Goal: Transaction & Acquisition: Purchase product/service

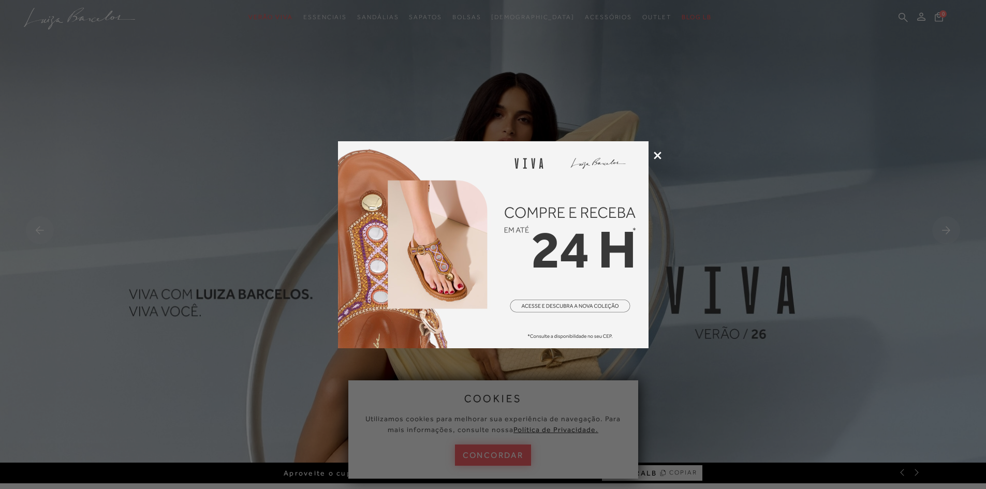
click at [657, 156] on icon at bounding box center [658, 156] width 8 height 8
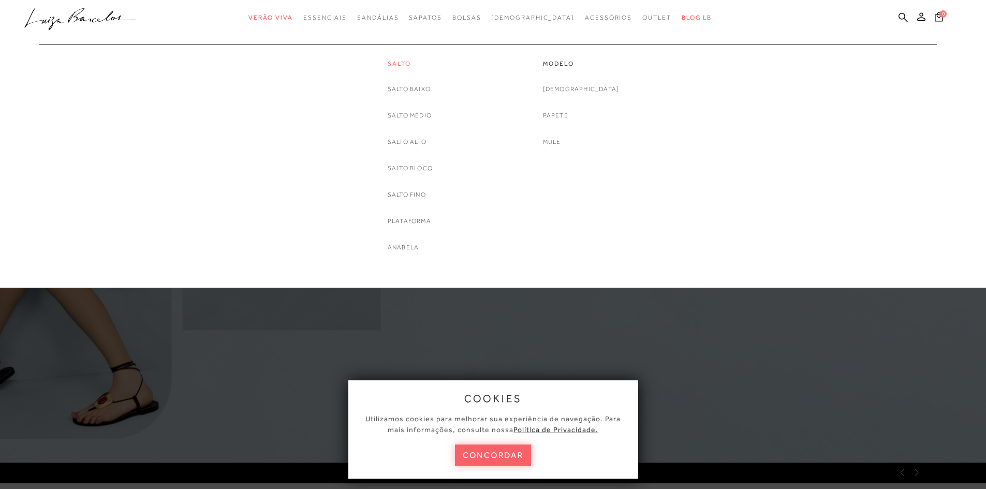
click at [403, 63] on link "Salto" at bounding box center [410, 64] width 45 height 9
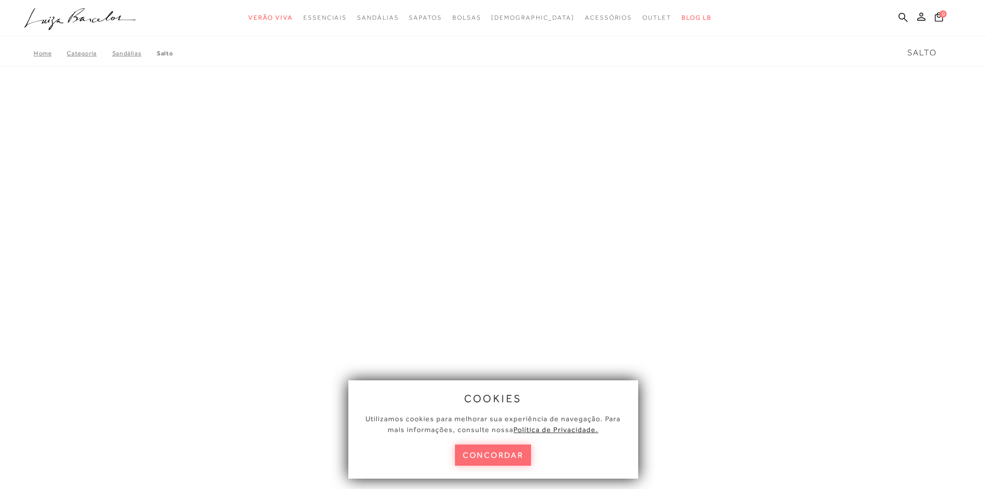
click at [491, 456] on button "concordar" at bounding box center [493, 455] width 77 height 21
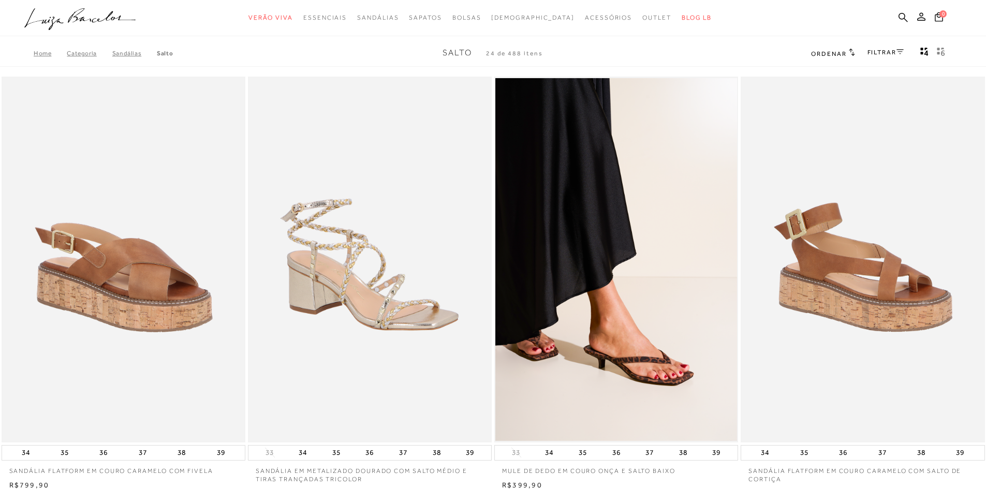
click at [889, 54] on link "FILTRAR" at bounding box center [885, 52] width 36 height 7
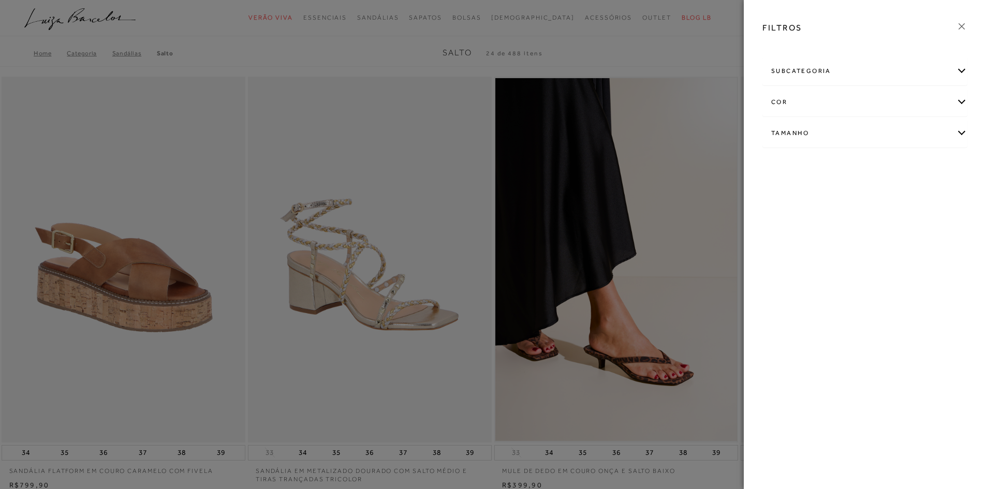
click at [781, 108] on div "cor" at bounding box center [865, 102] width 204 height 27
click at [789, 208] on link "Ver mais..." at bounding box center [790, 208] width 28 height 8
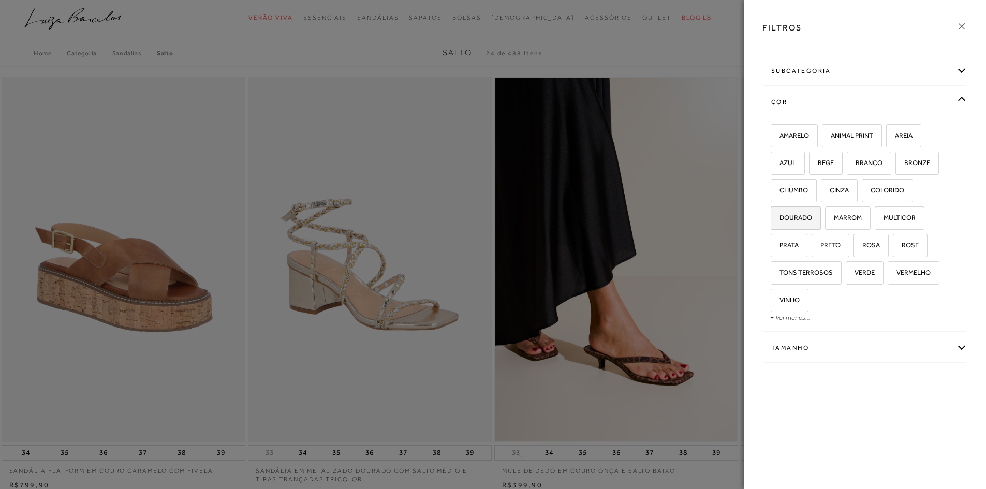
click at [805, 221] on span "DOURADO" at bounding box center [792, 218] width 40 height 8
click at [779, 221] on input "DOURADO" at bounding box center [774, 219] width 10 height 10
checkbox input "true"
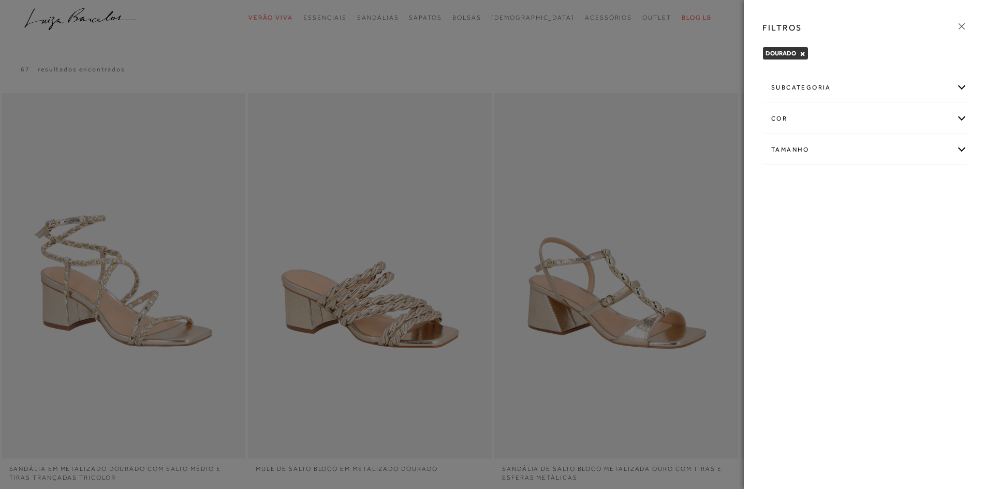
click at [686, 160] on div at bounding box center [493, 244] width 986 height 489
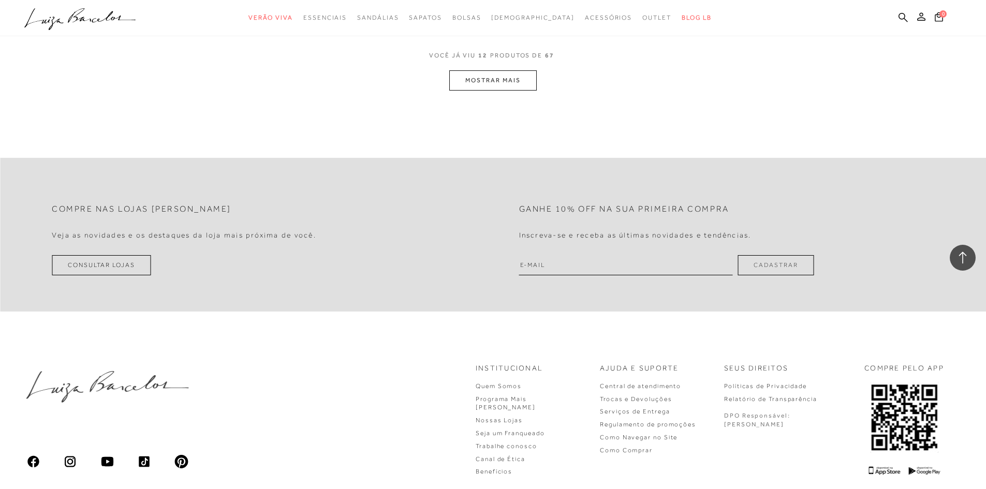
scroll to position [1324, 0]
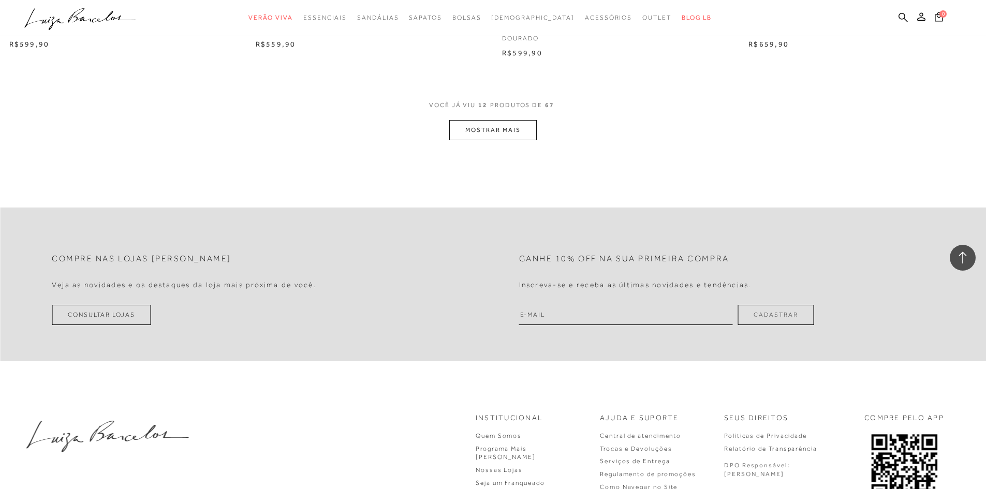
click at [506, 130] on button "MOSTRAR MAIS" at bounding box center [492, 130] width 87 height 20
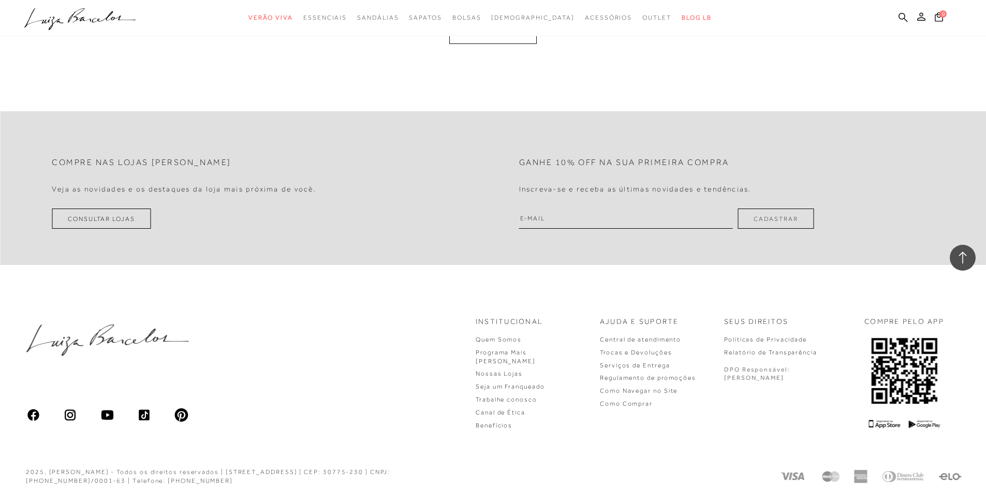
scroll to position [2583, 0]
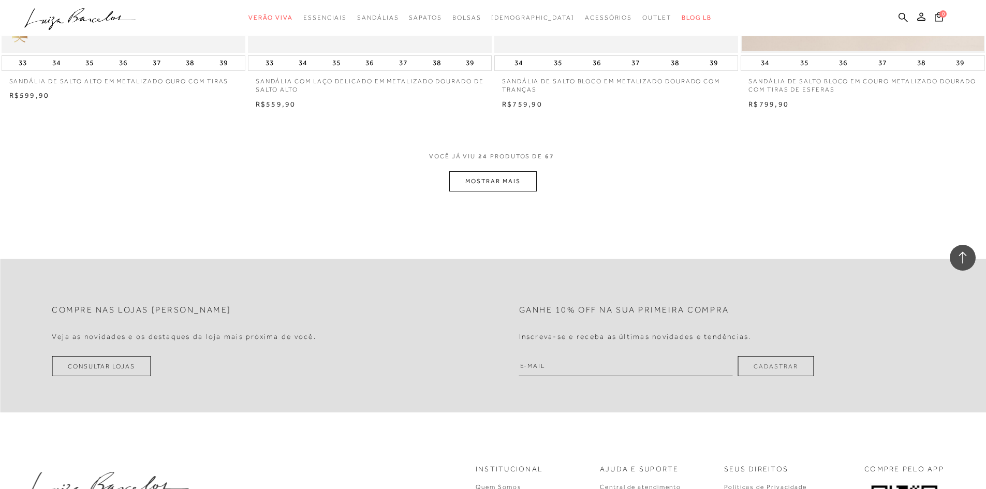
click at [521, 184] on button "MOSTRAR MAIS" at bounding box center [492, 181] width 87 height 20
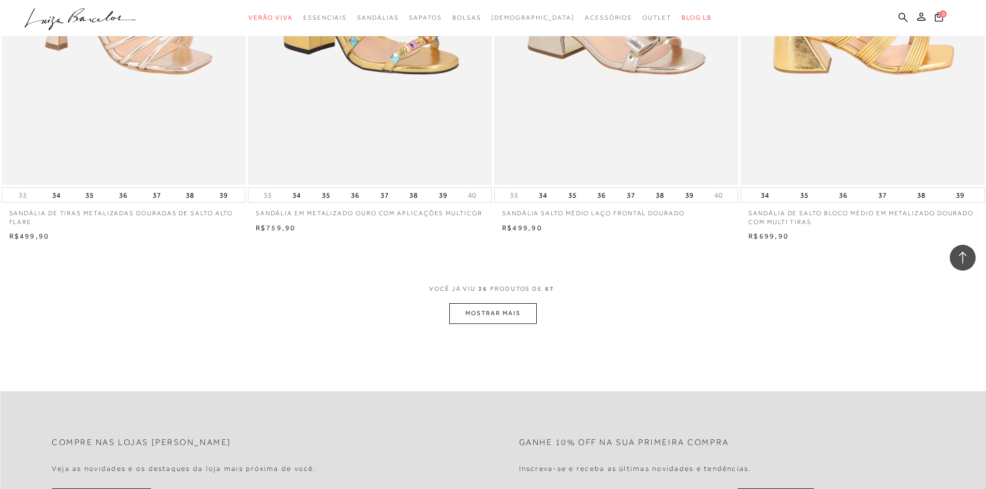
scroll to position [3929, 0]
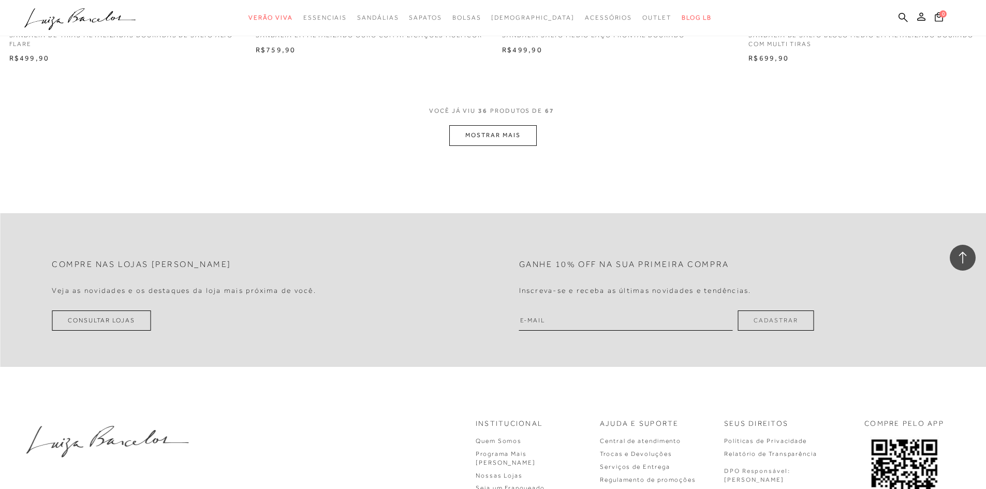
click at [499, 143] on button "MOSTRAR MAIS" at bounding box center [492, 135] width 87 height 20
click at [499, 137] on div "Loading..." at bounding box center [493, 244] width 986 height 489
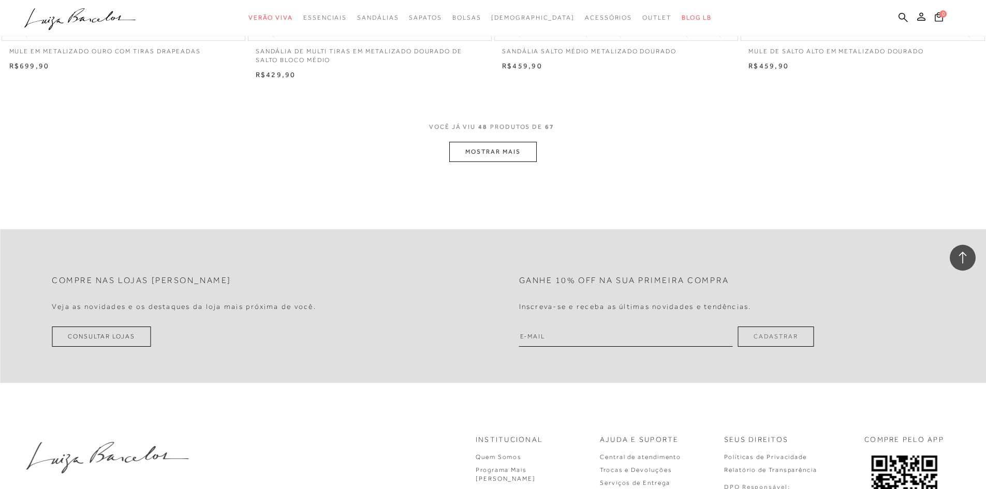
scroll to position [5223, 0]
click at [473, 155] on button "MOSTRAR MAIS" at bounding box center [492, 152] width 87 height 20
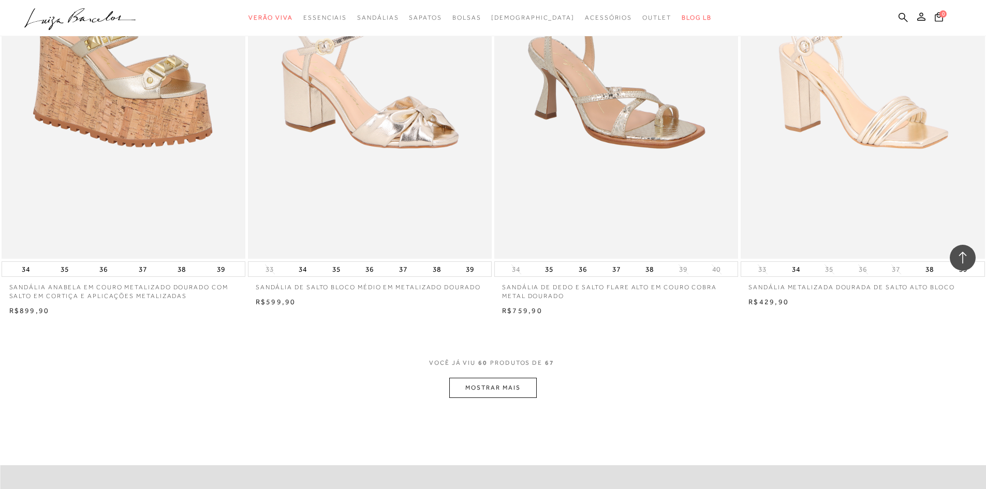
scroll to position [6310, 0]
click at [497, 392] on button "MOSTRAR MAIS" at bounding box center [492, 387] width 87 height 20
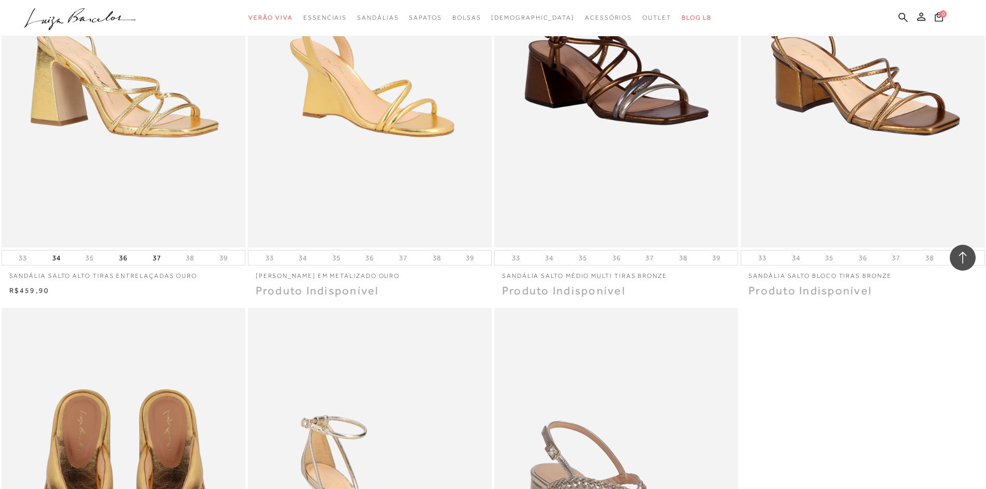
scroll to position [6931, 0]
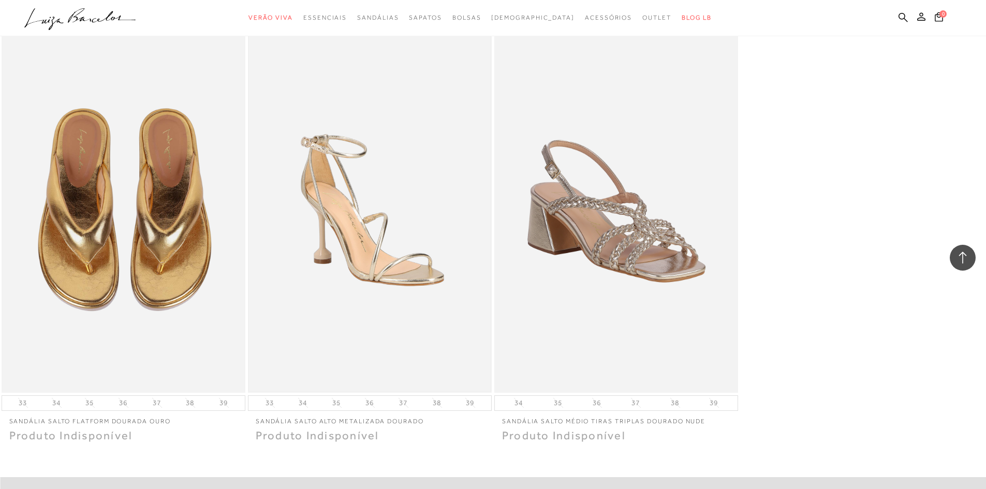
click at [370, 269] on img at bounding box center [370, 209] width 242 height 363
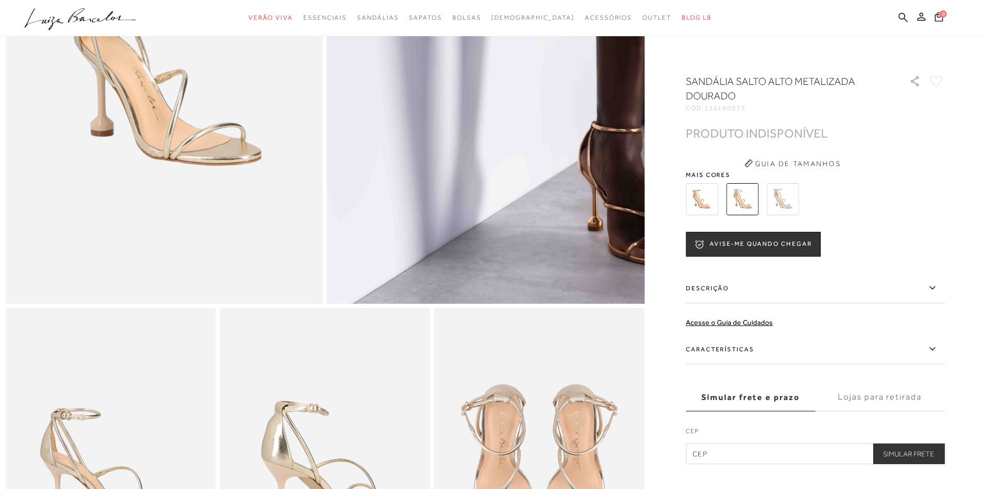
scroll to position [461, 0]
